Goal: Find specific page/section: Find specific page/section

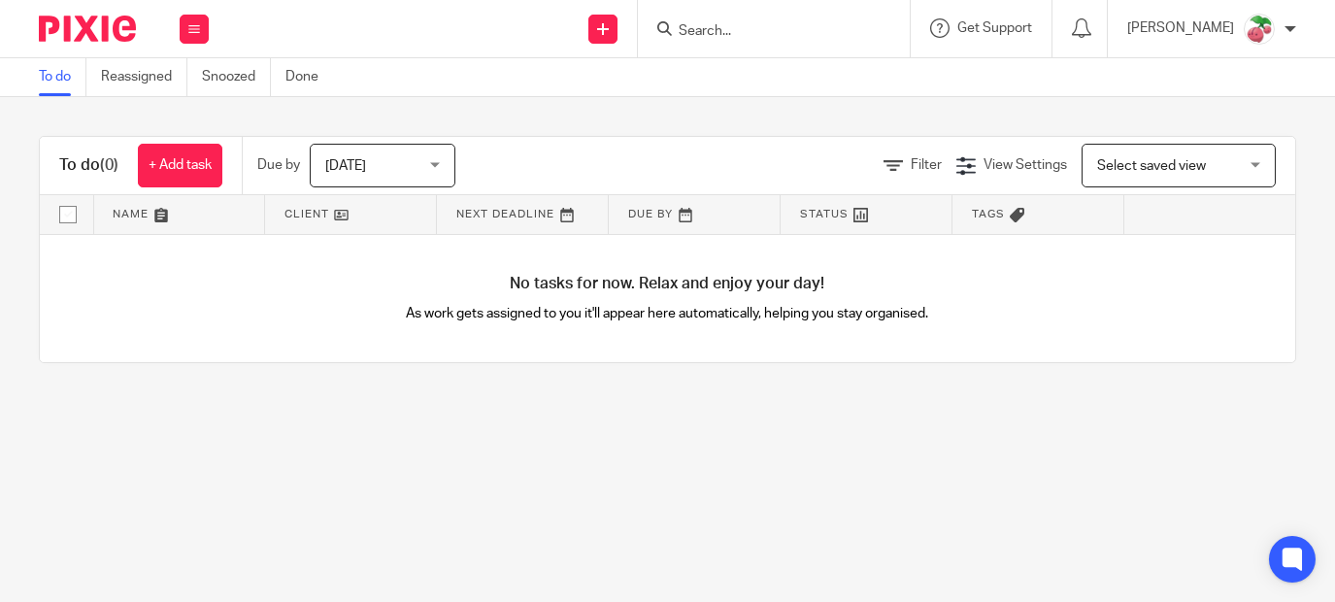
click at [730, 31] on input "Search" at bounding box center [764, 31] width 175 height 17
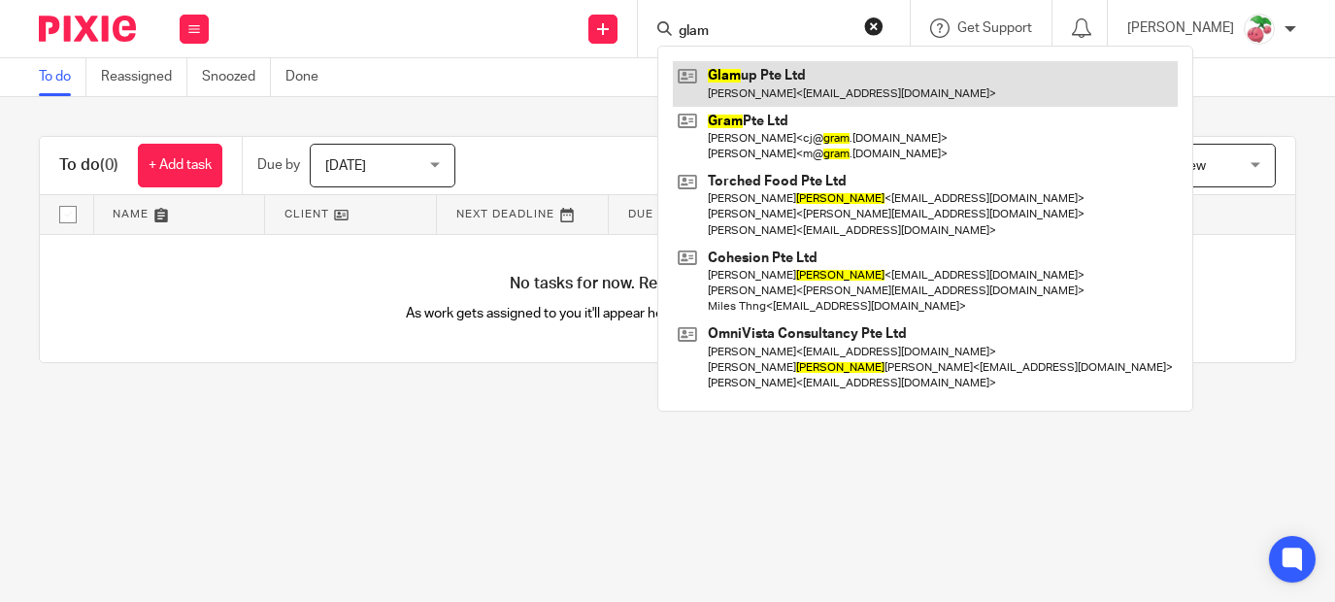
type input "glam"
click at [864, 71] on link at bounding box center [925, 83] width 505 height 45
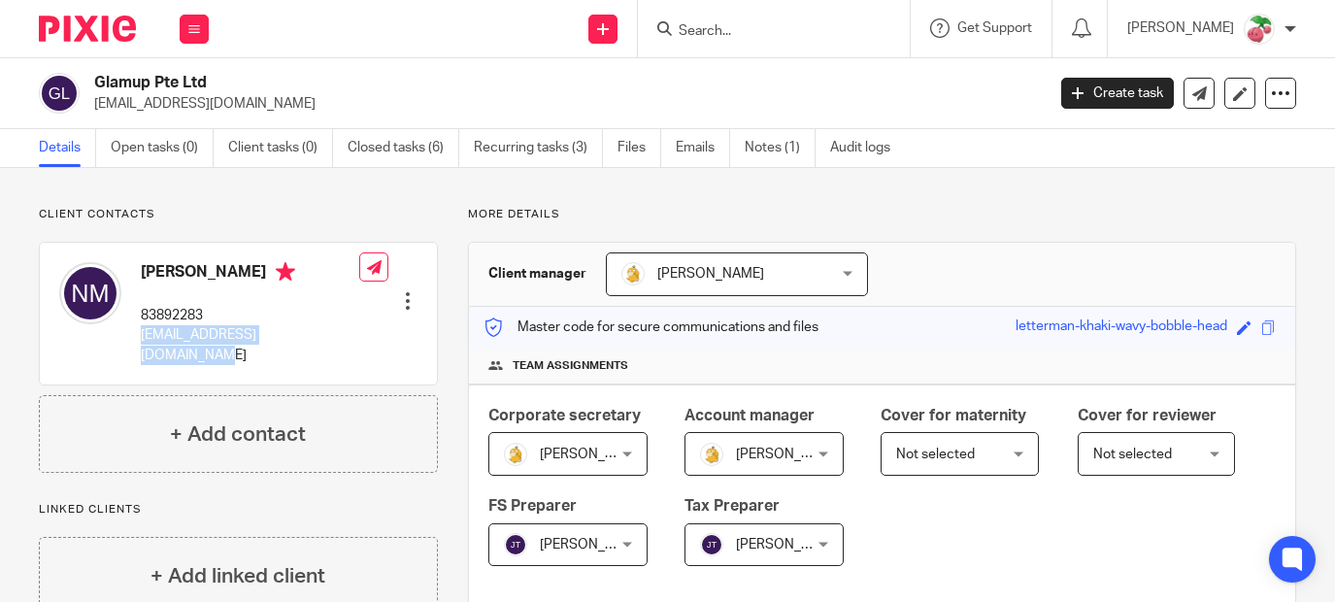
drag, startPoint x: 143, startPoint y: 351, endPoint x: 351, endPoint y: 356, distance: 208.8
click at [351, 356] on p "muthuumaiyal2000@gmail.com" at bounding box center [250, 345] width 218 height 40
copy p "muthuumaiyal2000@gmail.com"
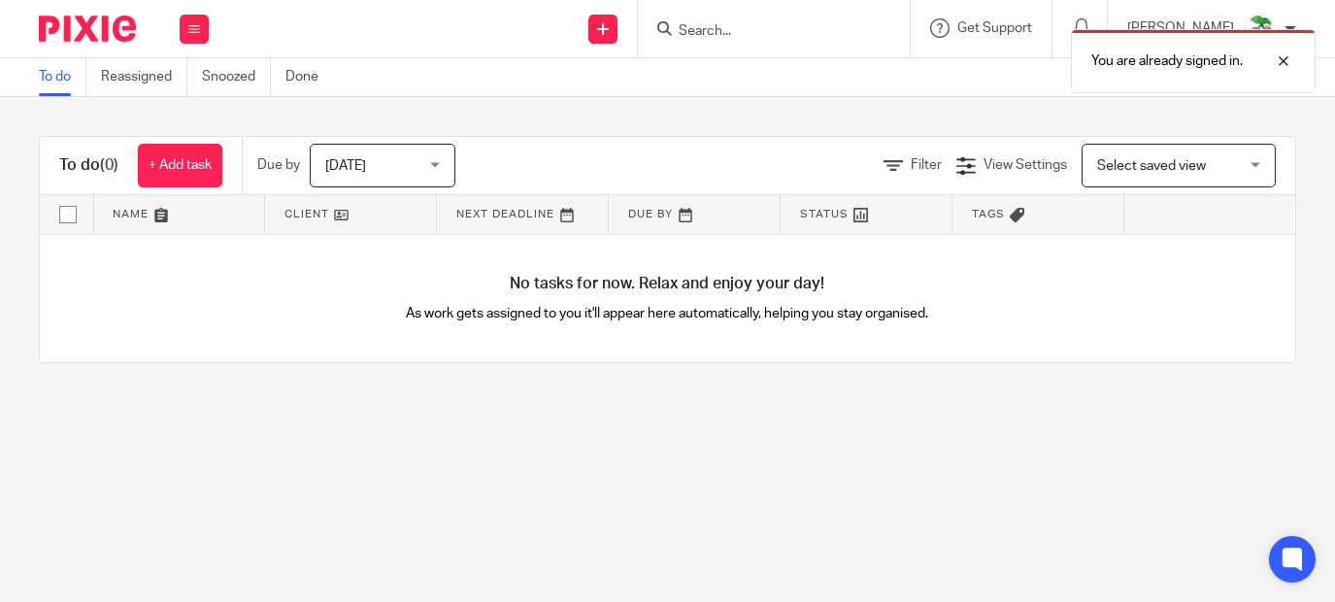
click at [751, 35] on div "You are already signed in." at bounding box center [992, 56] width 649 height 74
click at [730, 32] on div "You are already signed in." at bounding box center [992, 56] width 649 height 74
click at [723, 30] on input "Search" at bounding box center [764, 31] width 175 height 17
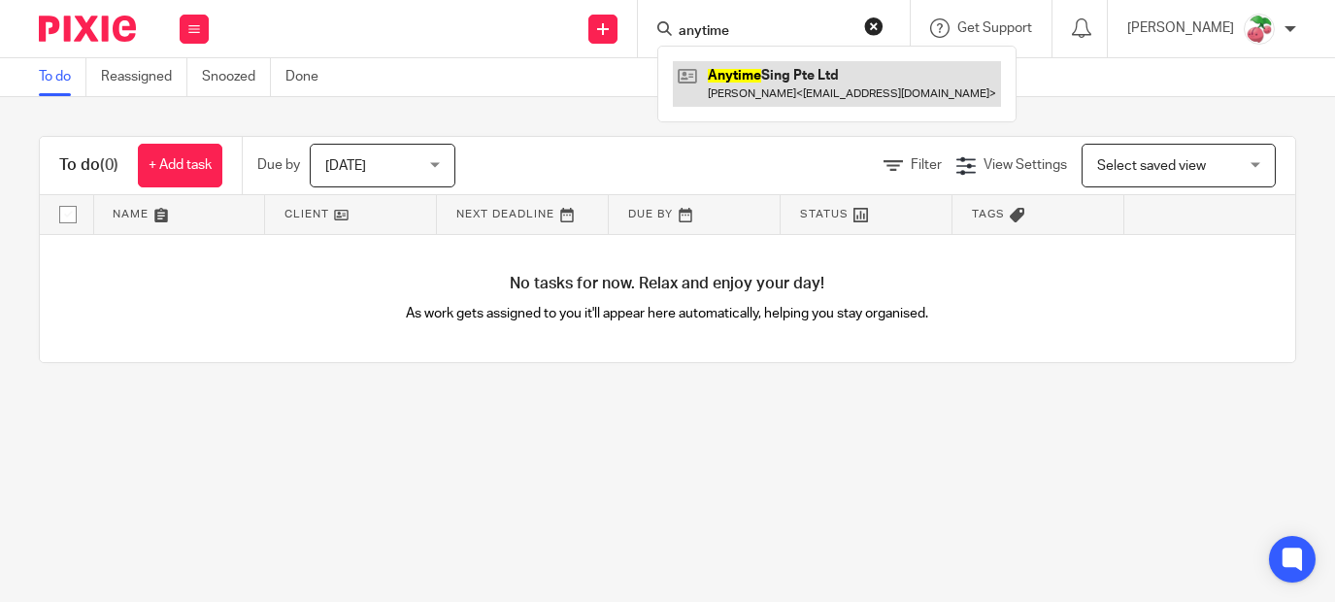
type input "anytime"
click at [781, 65] on link at bounding box center [837, 83] width 328 height 45
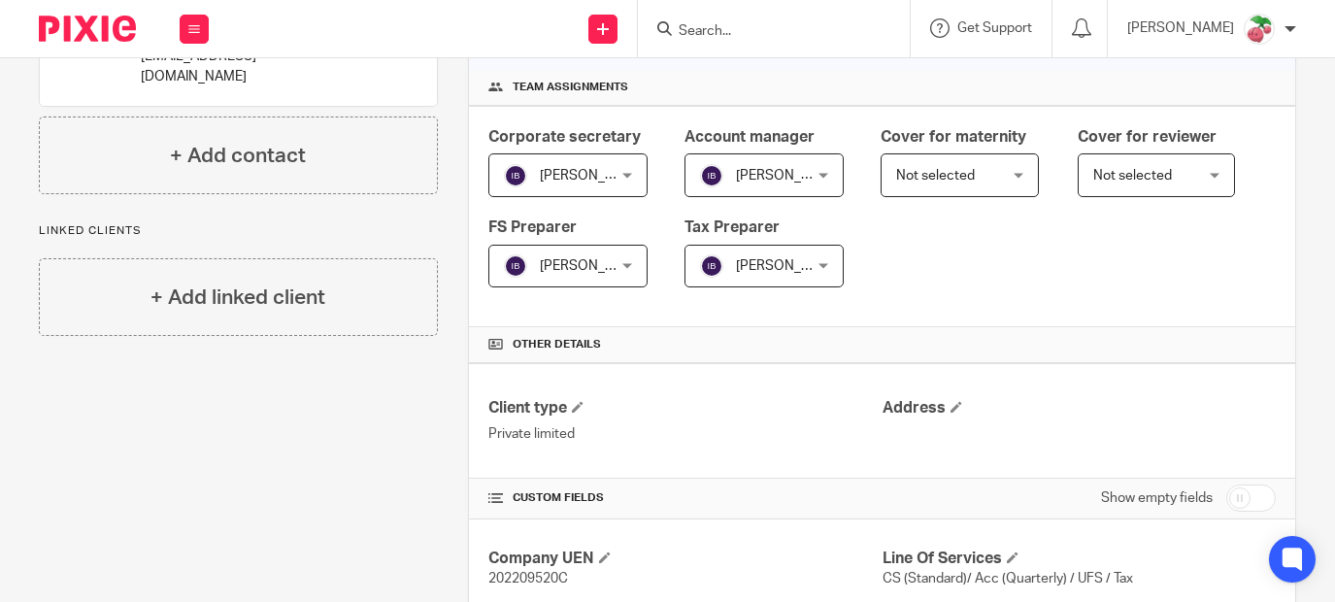
scroll to position [194, 0]
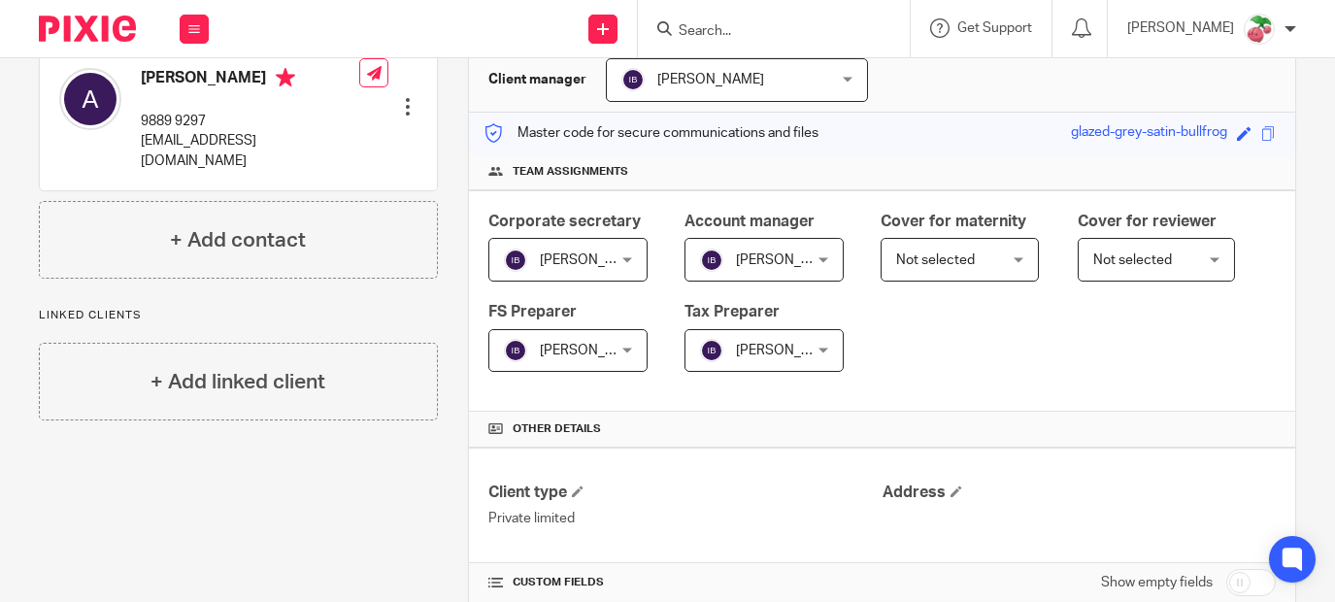
click at [751, 35] on input "Search" at bounding box center [764, 31] width 175 height 17
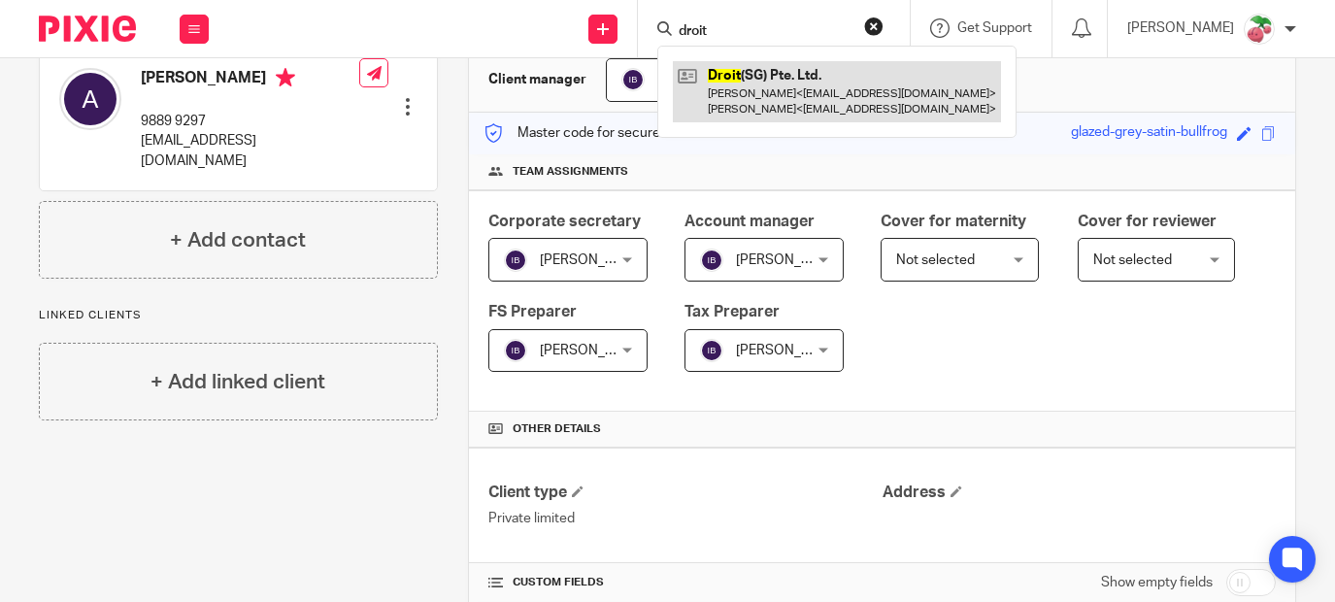
type input "droit"
click at [781, 81] on link at bounding box center [837, 91] width 328 height 60
